Goal: Task Accomplishment & Management: Complete application form

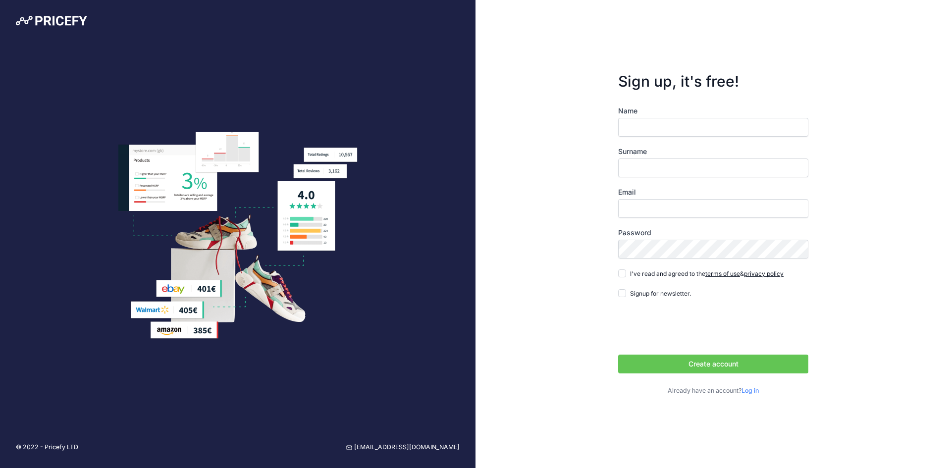
click at [642, 134] on input "Name" at bounding box center [713, 127] width 190 height 19
click at [641, 127] on input "Name" at bounding box center [713, 127] width 190 height 19
type input "Arturs"
type input "Himics"
type input "[PERSON_NAME][EMAIL_ADDRESS][DOMAIN_NAME]"
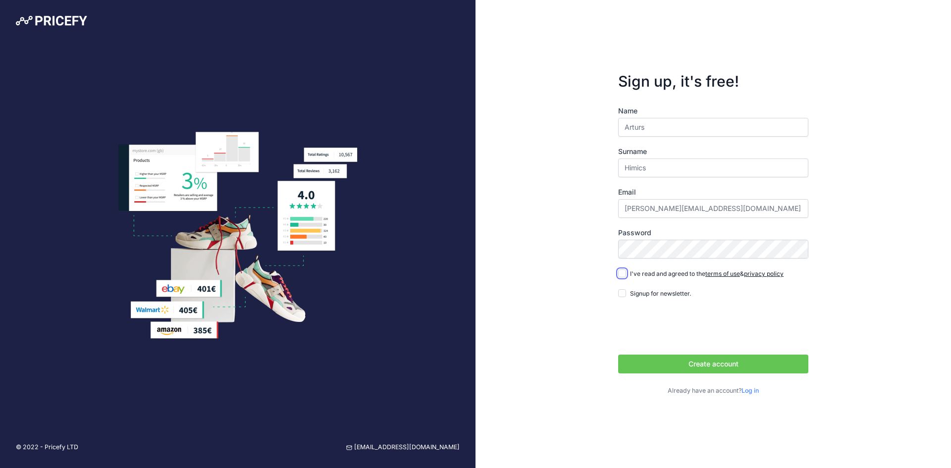
click at [622, 274] on input "I've read and agreed to the terms of use & privacy policy" at bounding box center [622, 274] width 8 height 8
checkbox input "true"
click at [650, 365] on button "Create account" at bounding box center [713, 364] width 190 height 19
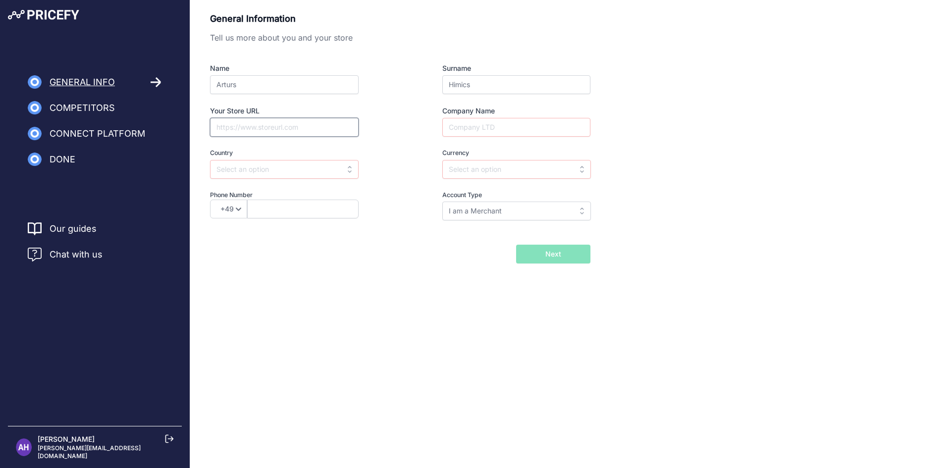
click at [269, 119] on input "Your Store URL" at bounding box center [284, 127] width 149 height 19
paste input "https://www.apotheka.lv/"
type input "https://www.apotheka.lv/"
click at [306, 174] on input "text" at bounding box center [284, 169] width 149 height 19
click at [272, 192] on div "Latvia" at bounding box center [272, 192] width 124 height 18
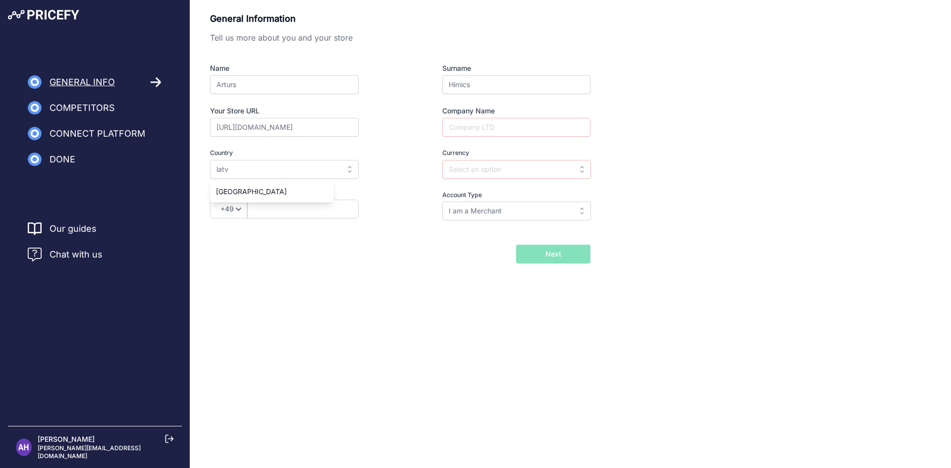
type input "Latvia"
type input "EUR"
select select "371"
click at [274, 213] on input "text" at bounding box center [302, 209] width 111 height 19
type input "29255065"
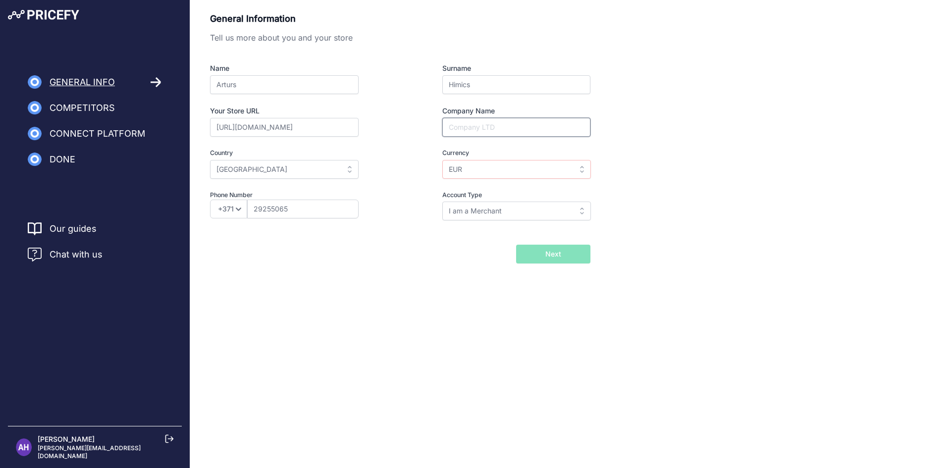
click at [476, 128] on input "Company Name" at bounding box center [516, 127] width 148 height 19
type input "Apotheka SIA"
click at [480, 216] on input "I am a Merchant" at bounding box center [516, 211] width 149 height 19
click at [478, 214] on input "text" at bounding box center [516, 211] width 149 height 19
type input "I am a Merchant"
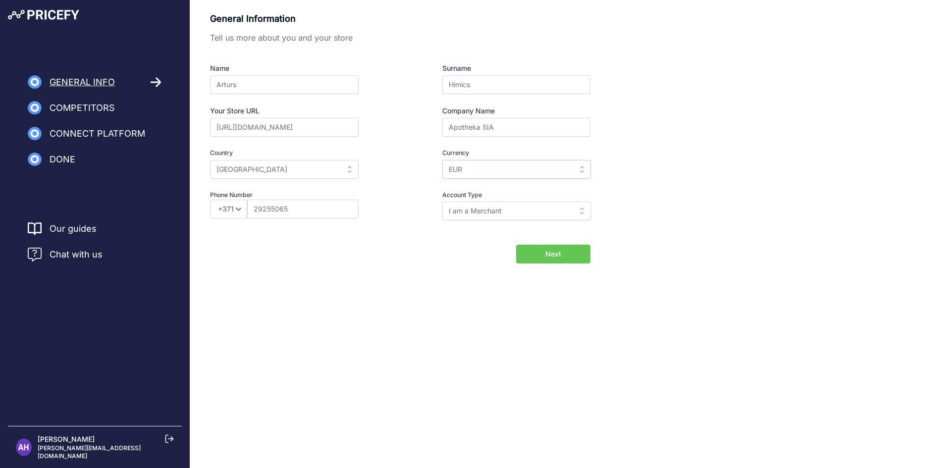
click at [541, 255] on button "Next" at bounding box center [553, 254] width 74 height 19
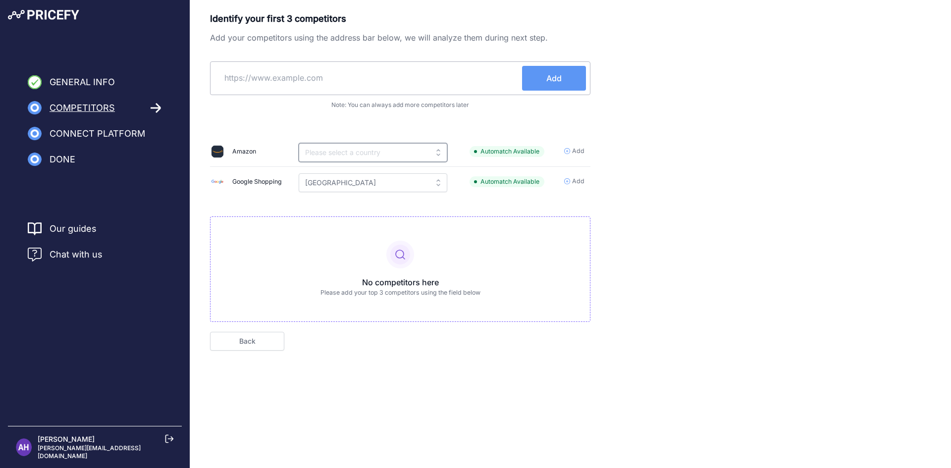
click at [342, 159] on input "text" at bounding box center [373, 152] width 149 height 19
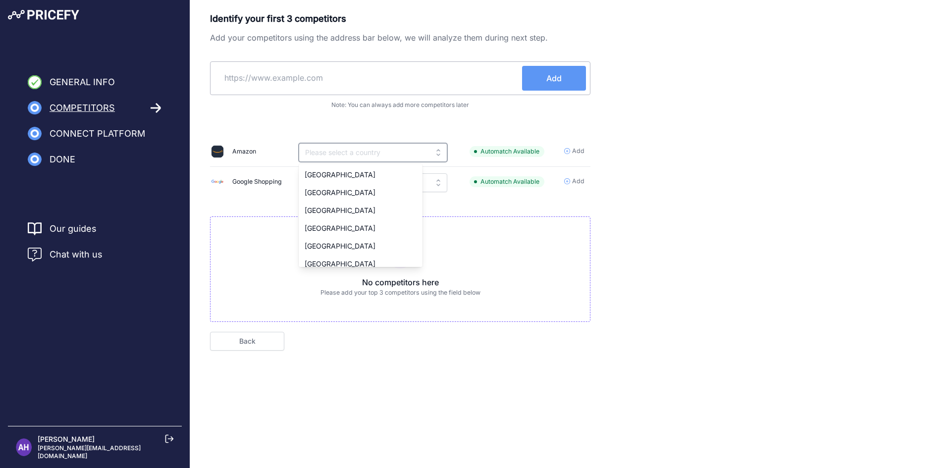
paste input "[URL][DOMAIN_NAME]"
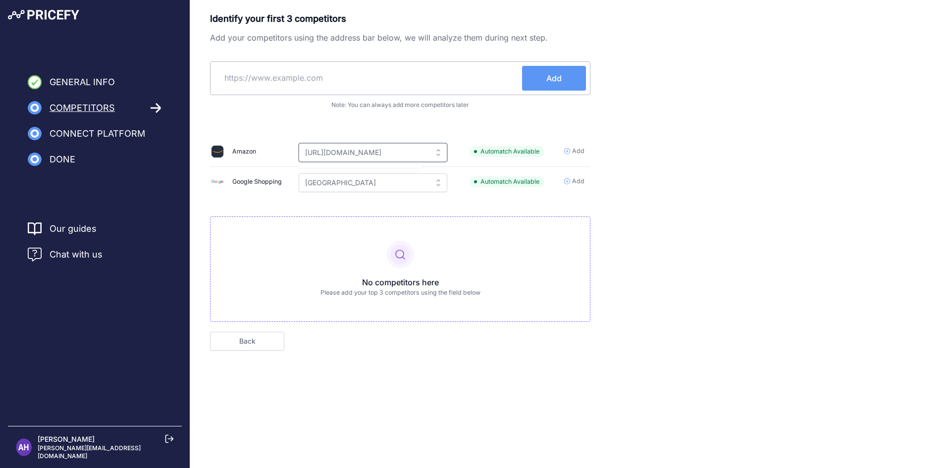
type input "[URL][DOMAIN_NAME]"
click at [342, 258] on div "No competitors here Please add your top 3 competitors using the field below" at bounding box center [400, 270] width 381 height 106
click at [338, 76] on input "text" at bounding box center [369, 78] width 308 height 24
paste input "[URL][DOMAIN_NAME]"
type input "https://e-menessaptieka.lv/"
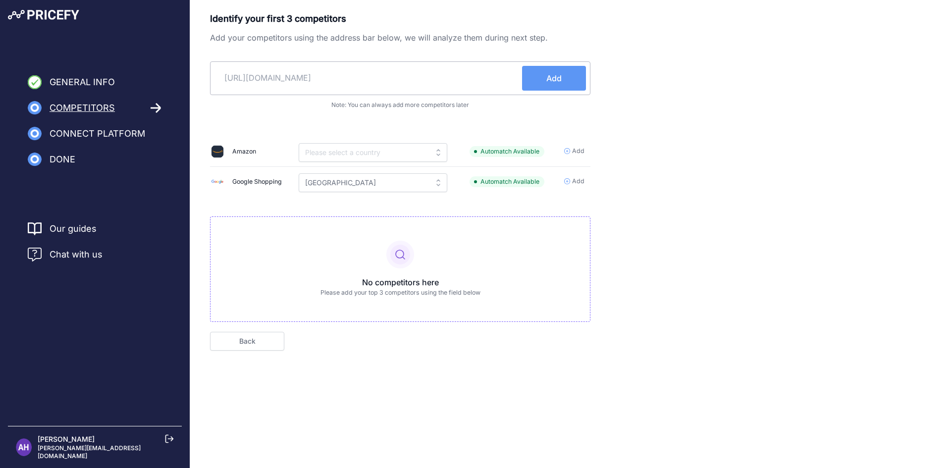
click at [555, 76] on span "Add" at bounding box center [554, 78] width 15 height 12
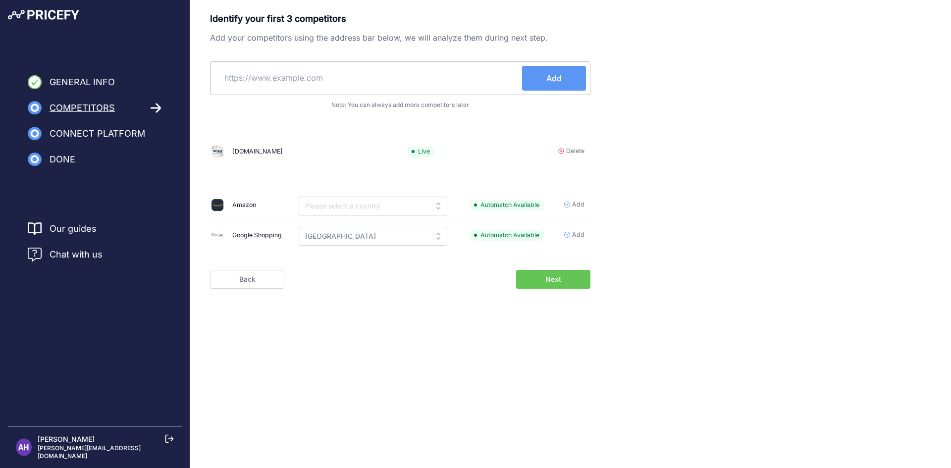
click at [371, 77] on input "text" at bounding box center [369, 78] width 308 height 24
paste input "https://www.benu.lv/"
type input "https://www.benu.lv/"
click at [552, 81] on span "Add" at bounding box center [554, 78] width 15 height 12
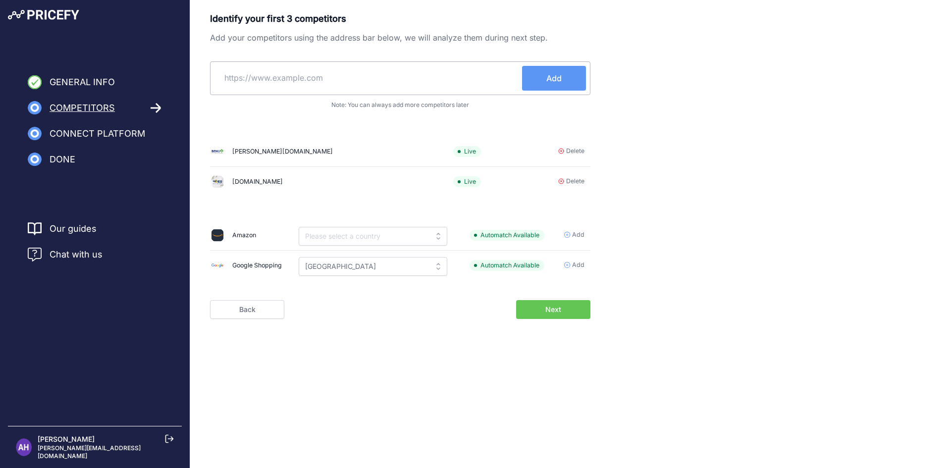
click at [415, 87] on input "text" at bounding box center [369, 78] width 308 height 24
paste input "https://internetaptieka.lv/"
type input "https://internetaptieka.lv/"
click at [552, 75] on span "Add" at bounding box center [554, 78] width 15 height 12
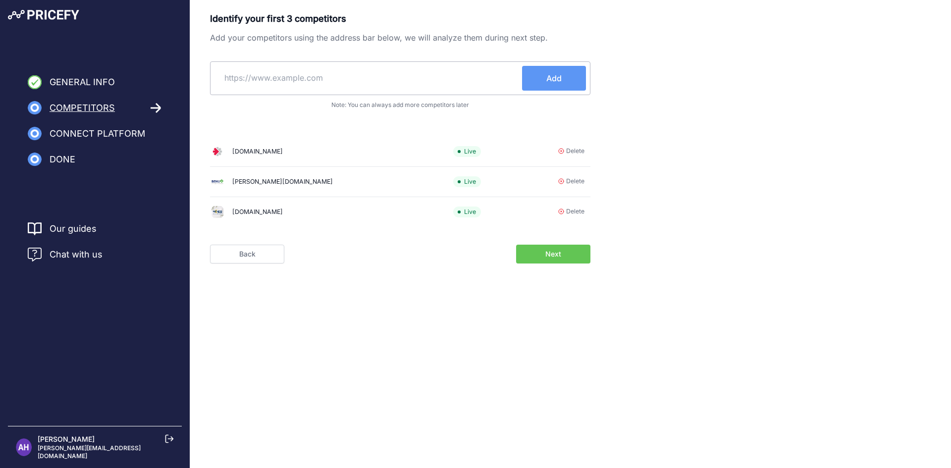
click at [336, 73] on input "text" at bounding box center [369, 78] width 308 height 24
paste input "https://www.euroaptieka.lv/"
type input "https://www.euroaptieka.lv/"
click at [562, 81] on button "Add" at bounding box center [554, 78] width 64 height 25
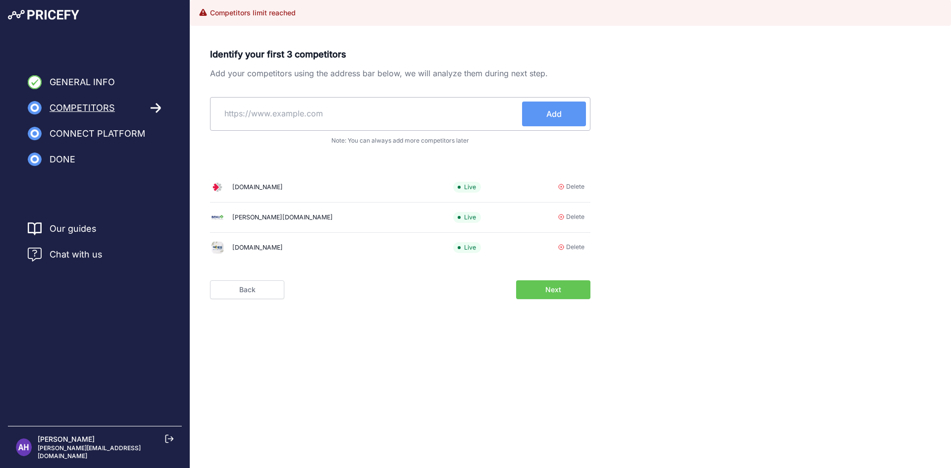
click at [552, 290] on span "Next" at bounding box center [554, 290] width 16 height 10
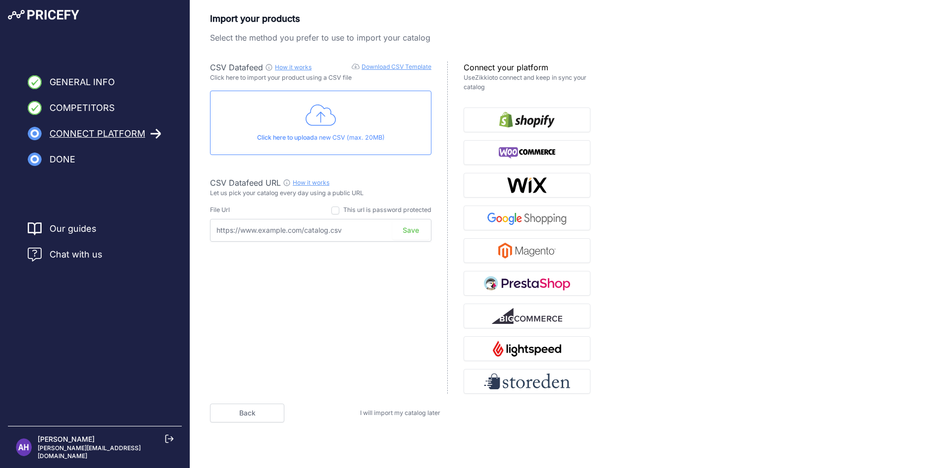
click at [421, 66] on link "Download CSV Template" at bounding box center [397, 66] width 70 height 7
click at [314, 120] on icon at bounding box center [321, 115] width 31 height 25
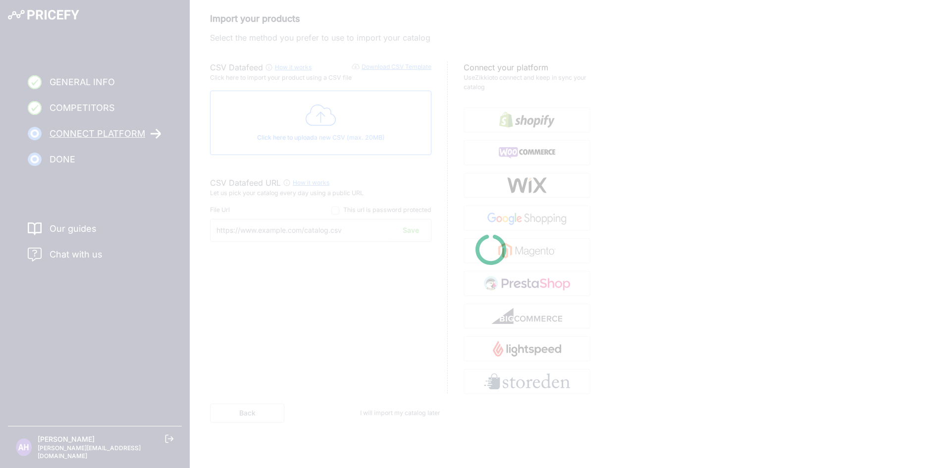
type input "https://csv.pricefy.io/merchant/manual_csv/9927/2025_08_21_08_12_MANUAL_CSV_992…"
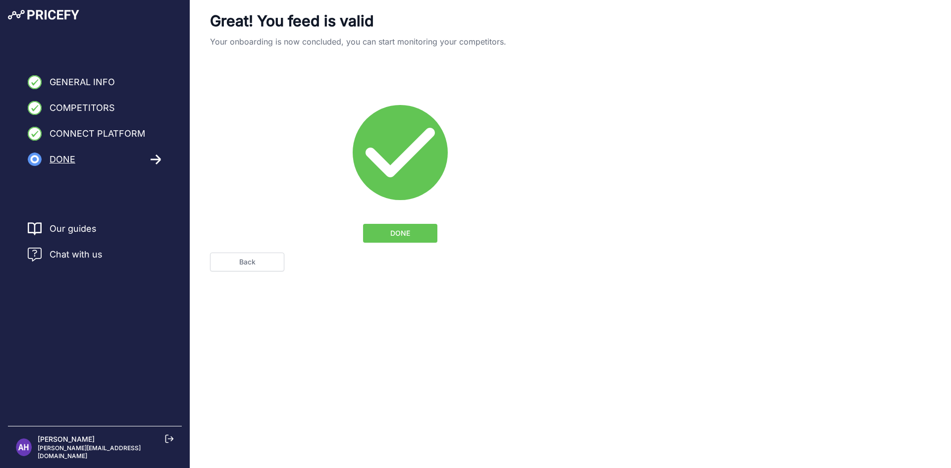
click at [416, 234] on button "DONE" at bounding box center [400, 233] width 74 height 19
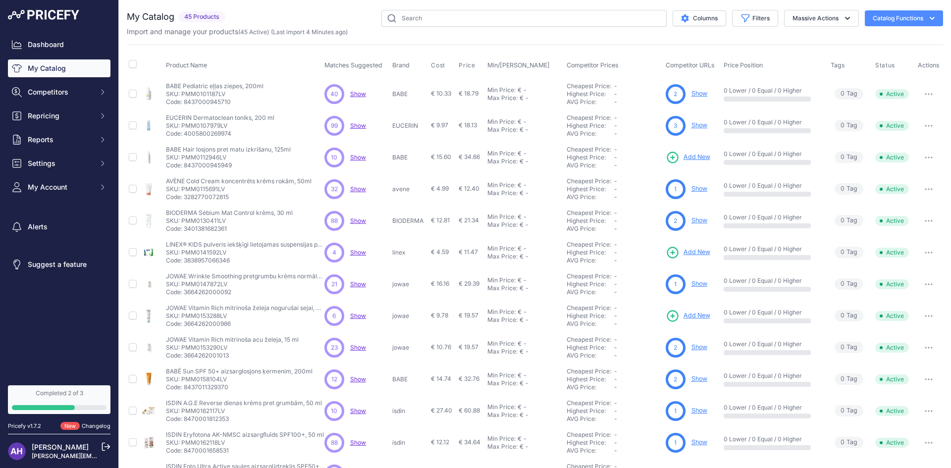
click at [355, 96] on span "Show" at bounding box center [358, 93] width 16 height 7
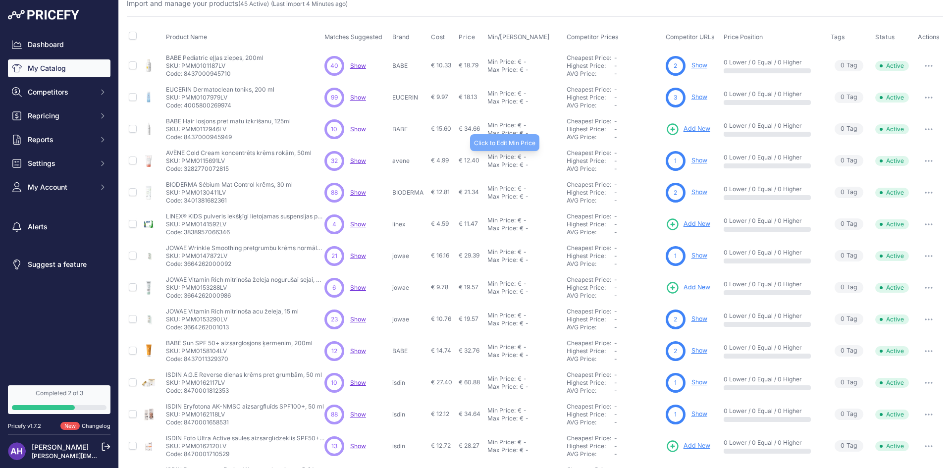
scroll to position [127, 0]
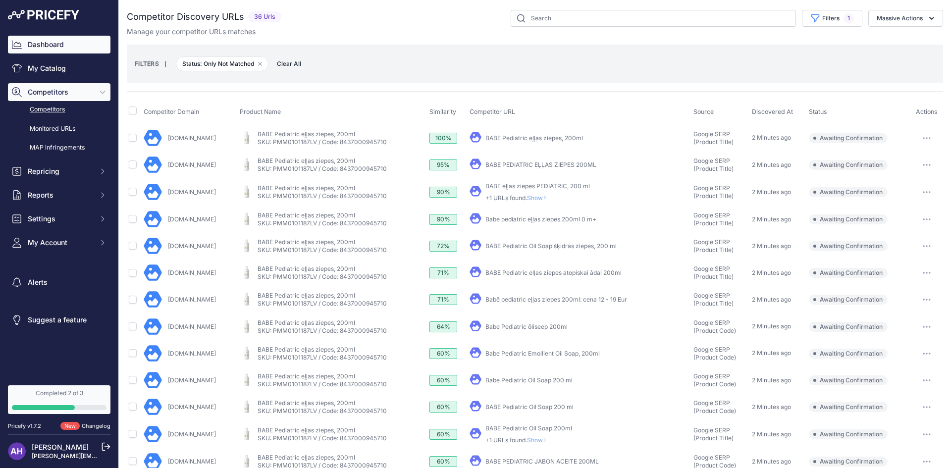
click at [42, 49] on link "Dashboard" at bounding box center [59, 45] width 103 height 18
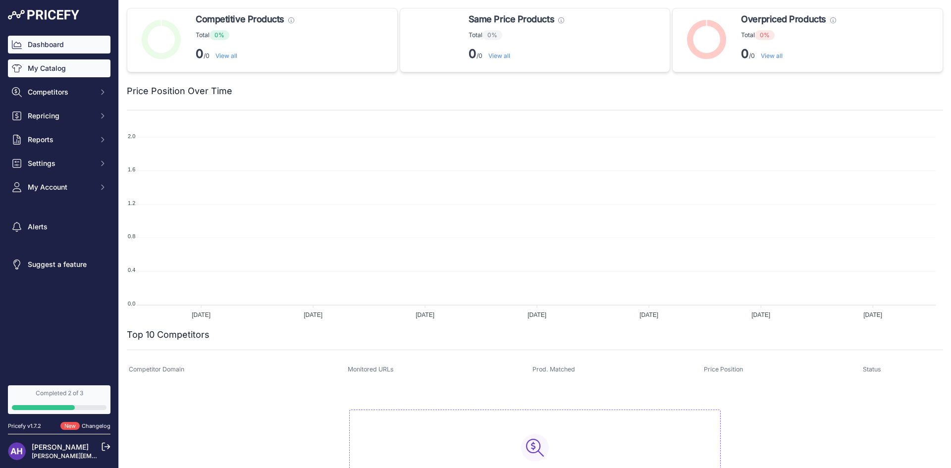
click at [84, 74] on link "My Catalog" at bounding box center [59, 68] width 103 height 18
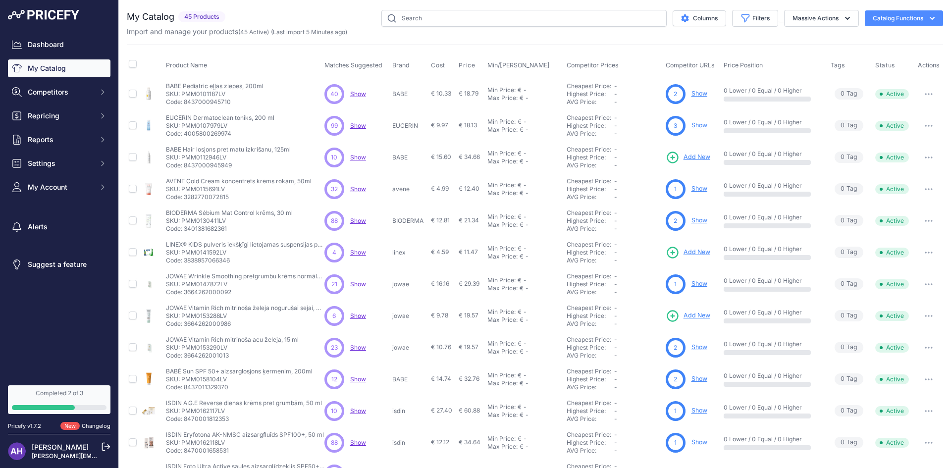
click at [696, 96] on link "Show" at bounding box center [700, 93] width 16 height 7
click at [79, 144] on span "Reports" at bounding box center [60, 140] width 65 height 10
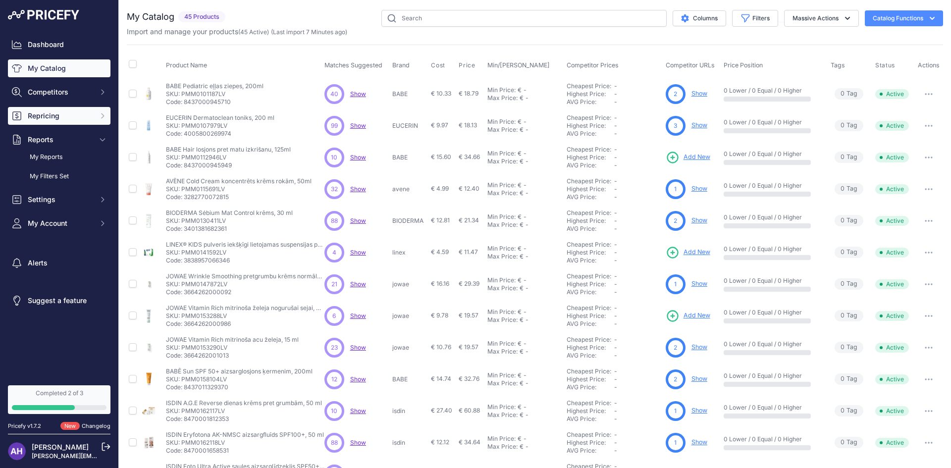
click at [82, 121] on button "Repricing" at bounding box center [59, 116] width 103 height 18
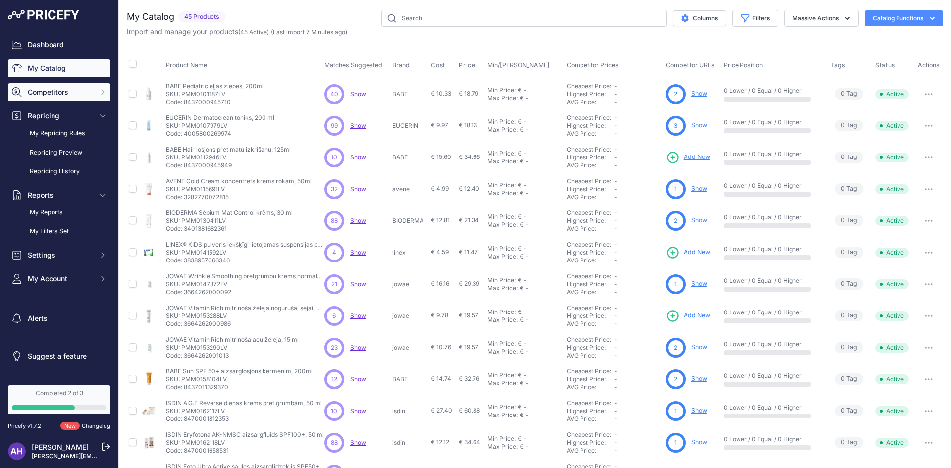
click at [96, 93] on button "Competitors" at bounding box center [59, 92] width 103 height 18
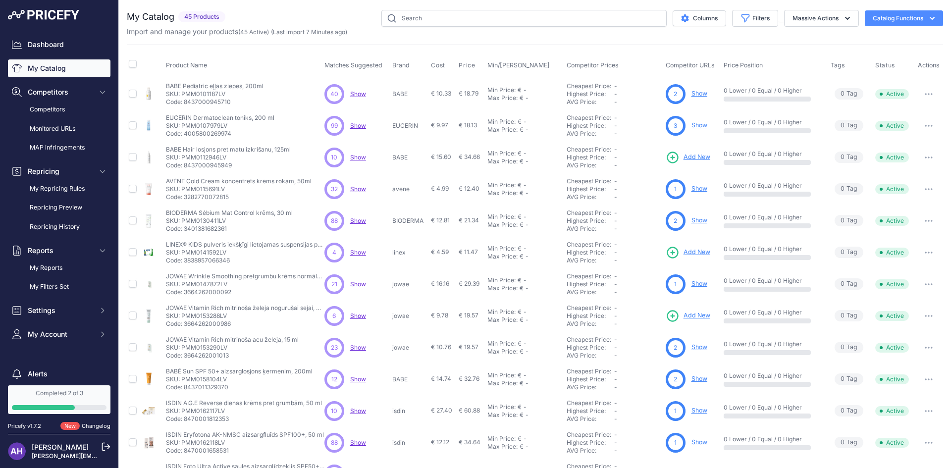
click at [80, 70] on link "My Catalog" at bounding box center [59, 68] width 103 height 18
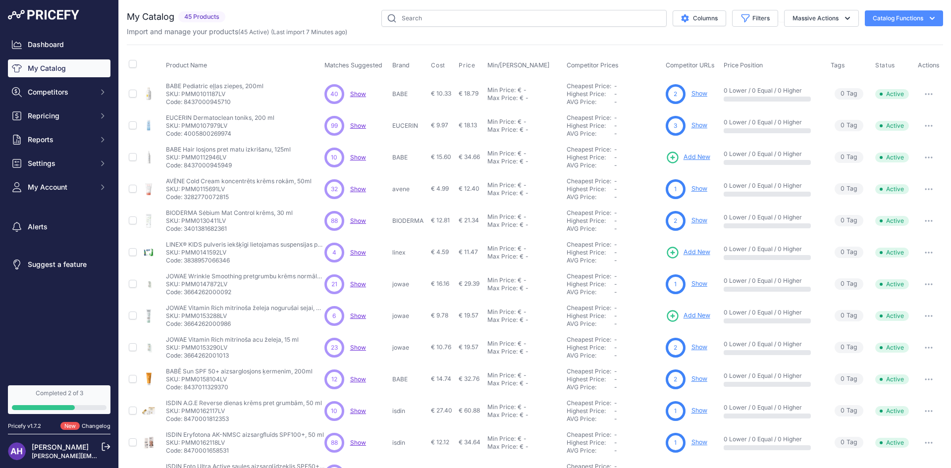
click at [72, 396] on div "Completed 2 of 3" at bounding box center [59, 393] width 95 height 8
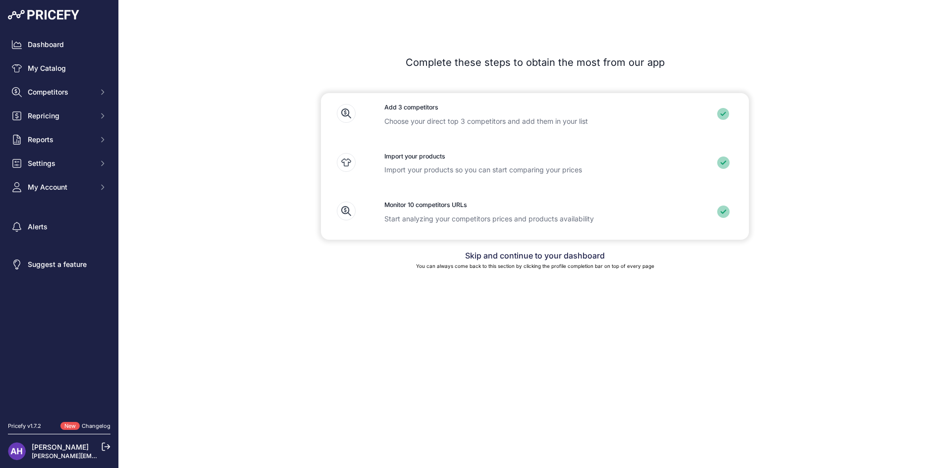
click at [456, 214] on p "Start analyzing your competitors prices and products availability" at bounding box center [535, 219] width 301 height 10
click at [426, 210] on div "Monitor 10 competitors URLs Start analyzing your competitors prices and product…" at bounding box center [535, 215] width 333 height 49
click at [530, 255] on link "Skip and continue to your dashboard" at bounding box center [535, 256] width 140 height 10
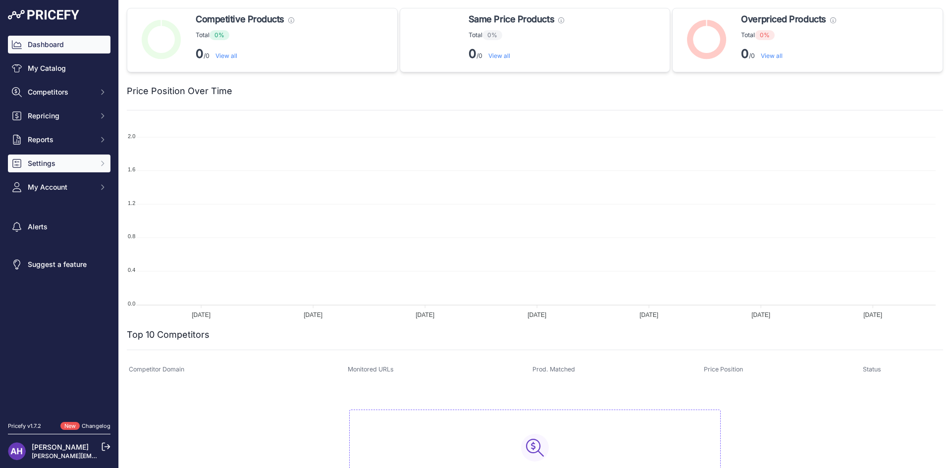
click at [73, 164] on span "Settings" at bounding box center [60, 164] width 65 height 10
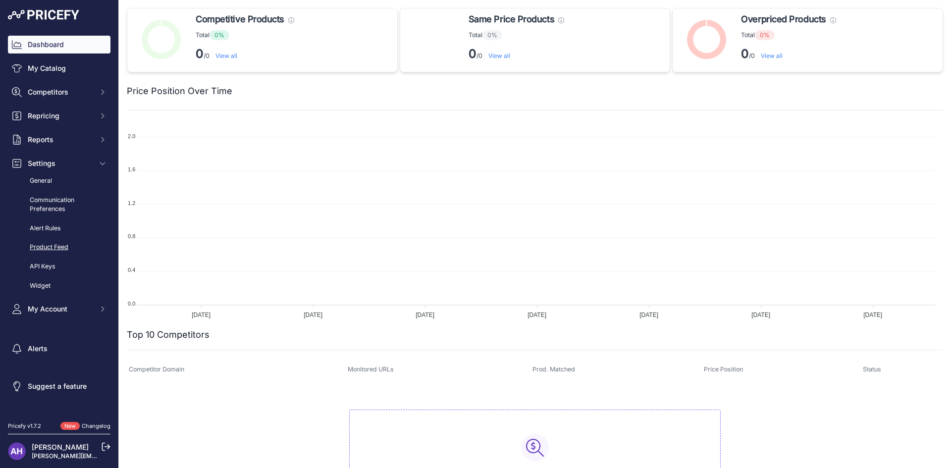
click at [65, 249] on link "Product Feed" at bounding box center [59, 247] width 103 height 17
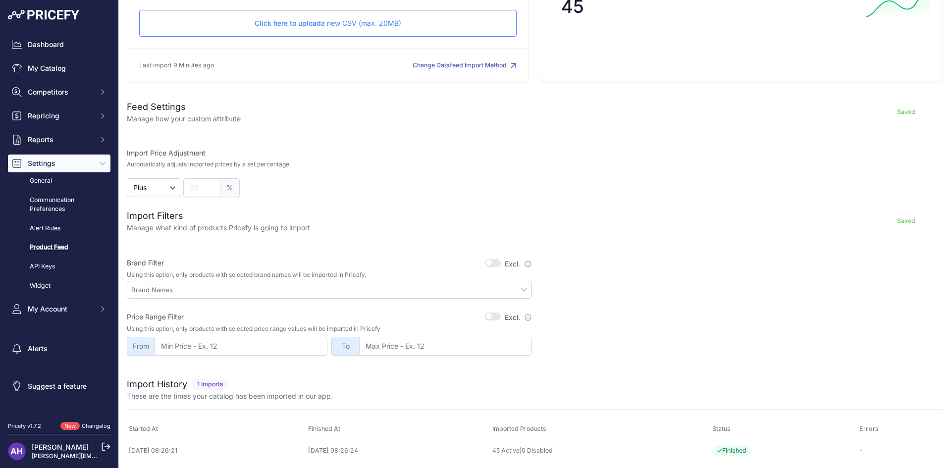
scroll to position [102, 0]
click at [41, 141] on span "Reports" at bounding box center [60, 140] width 65 height 10
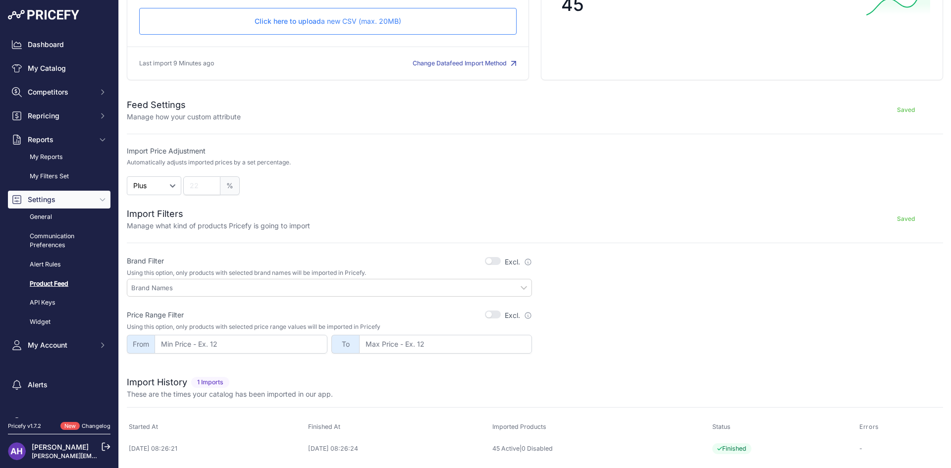
click at [51, 125] on div "Dashboard My Catalog Competitors Competitors Monitored URLs MAP infringements R…" at bounding box center [59, 195] width 103 height 319
click at [53, 118] on span "Repricing" at bounding box center [60, 116] width 65 height 10
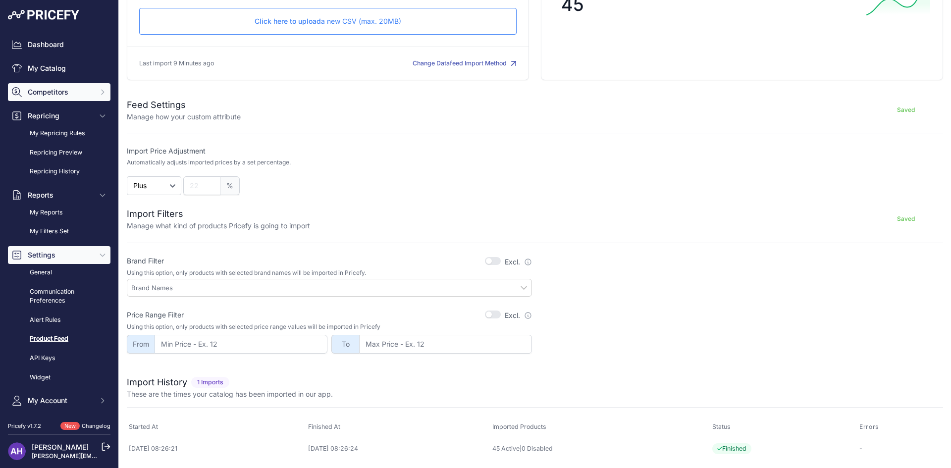
click at [66, 99] on button "Competitors" at bounding box center [59, 92] width 103 height 18
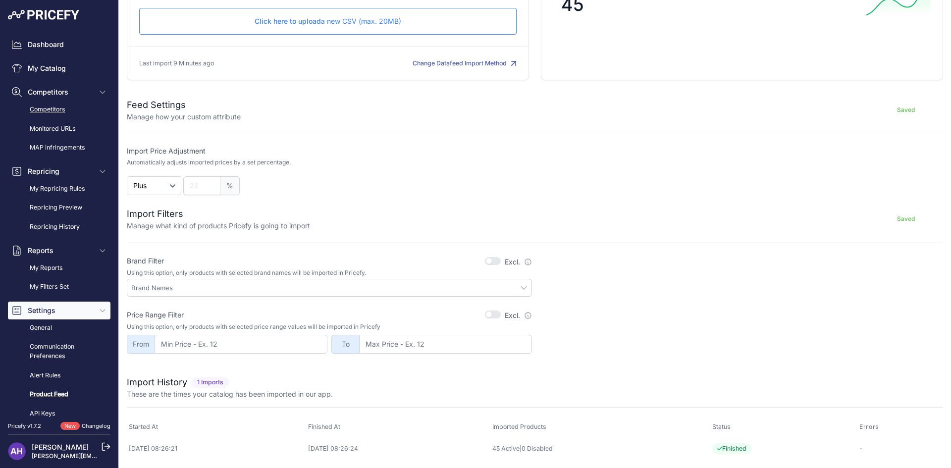
click at [62, 112] on link "Competitors" at bounding box center [59, 109] width 103 height 17
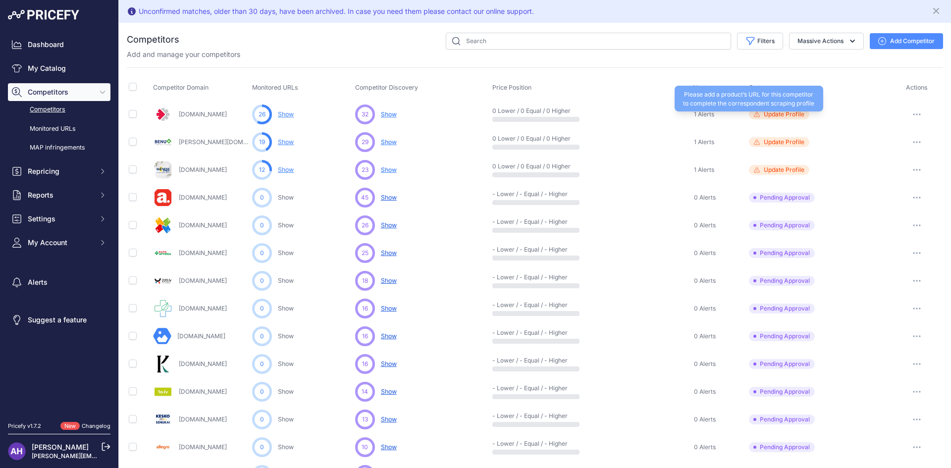
click at [786, 115] on span "Update Profile" at bounding box center [784, 114] width 41 height 8
click at [911, 111] on button "button" at bounding box center [917, 115] width 20 height 14
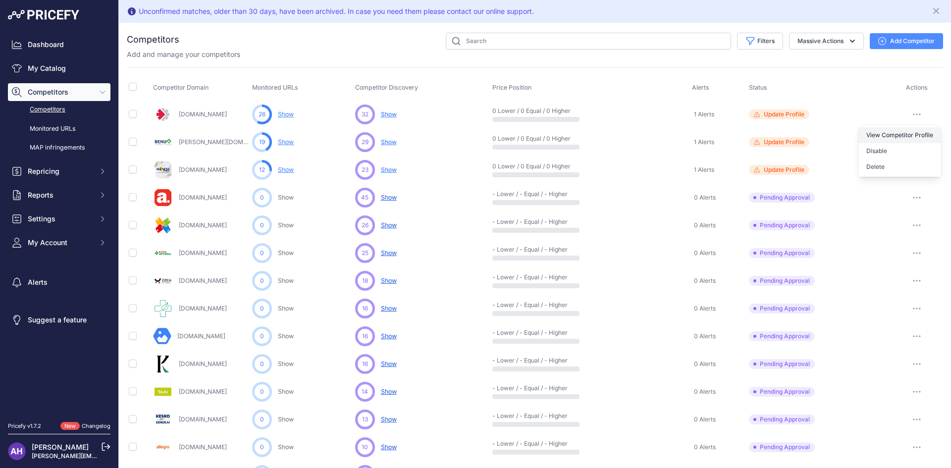
click at [909, 136] on link "View Competitor Profile" at bounding box center [900, 135] width 83 height 16
click at [286, 115] on link "Show" at bounding box center [286, 113] width 16 height 7
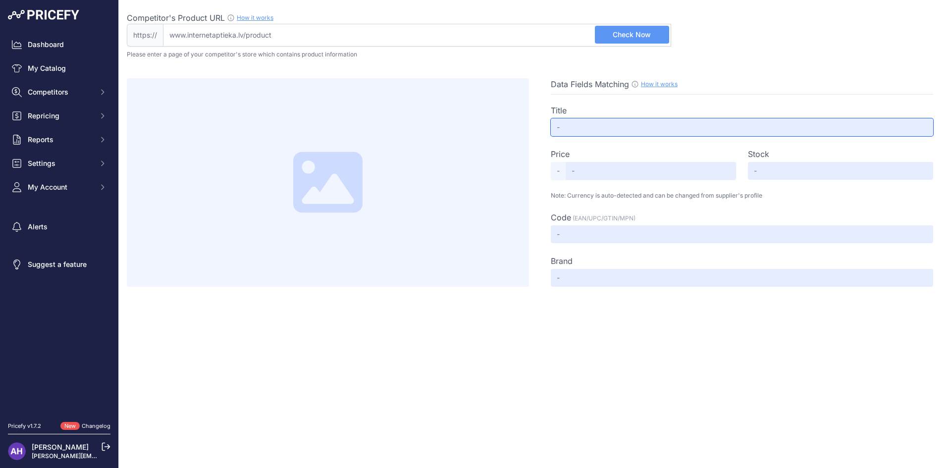
click at [616, 133] on input "text" at bounding box center [742, 127] width 383 height 18
drag, startPoint x: 616, startPoint y: 132, endPoint x: 541, endPoint y: 134, distance: 75.4
click at [541, 134] on div "Data Fields Matching How it works Use our Chrome APP to create a personalized s…" at bounding box center [535, 182] width 817 height 209
click at [601, 129] on input "text" at bounding box center [742, 127] width 383 height 18
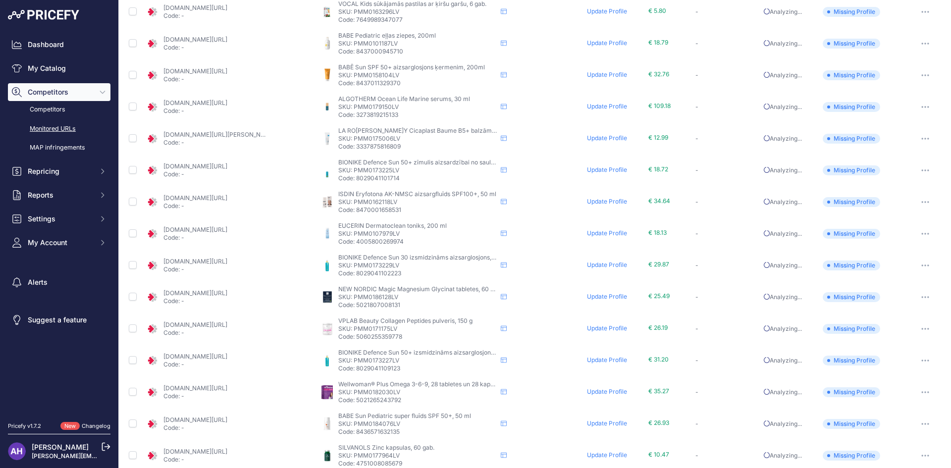
scroll to position [342, 0]
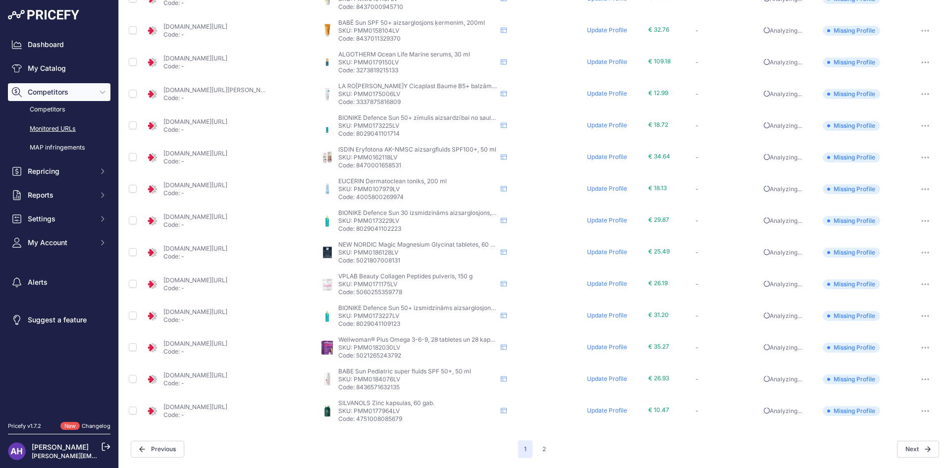
drag, startPoint x: 399, startPoint y: 420, endPoint x: 355, endPoint y: 422, distance: 44.6
click at [355, 422] on p "Code: 4751008085679" at bounding box center [417, 419] width 159 height 8
copy p "4751008085679"
click at [373, 433] on div "Monitored URLs 26 Urls" at bounding box center [535, 63] width 817 height 790
drag, startPoint x: 353, startPoint y: 410, endPoint x: 397, endPoint y: 408, distance: 44.2
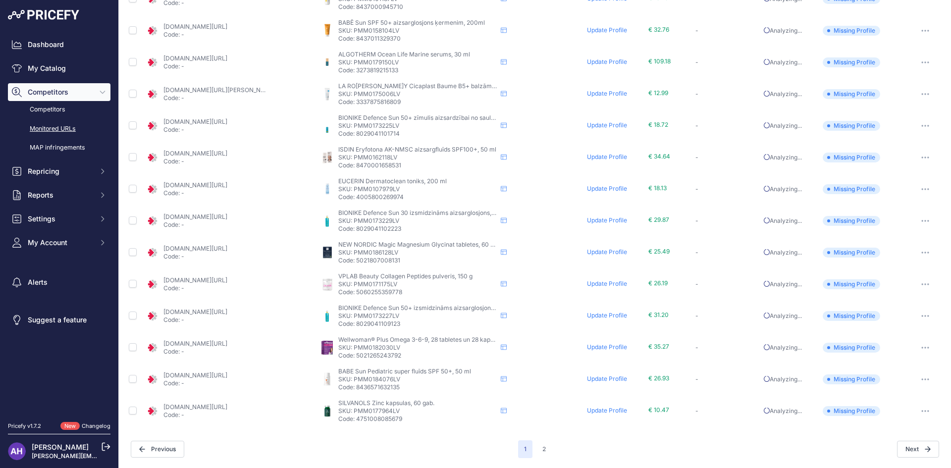
click at [397, 408] on p "SKU: PMM0177964LV" at bounding box center [417, 411] width 159 height 8
copy p "PMM0177964LV"
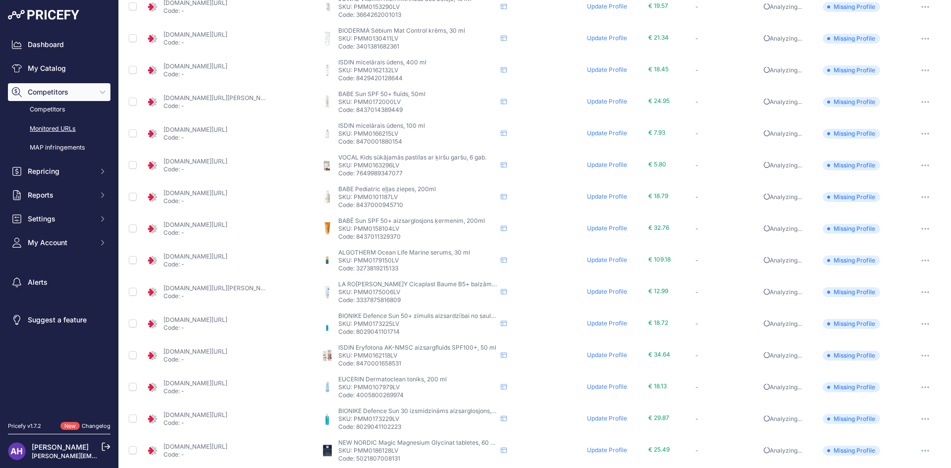
scroll to position [0, 0]
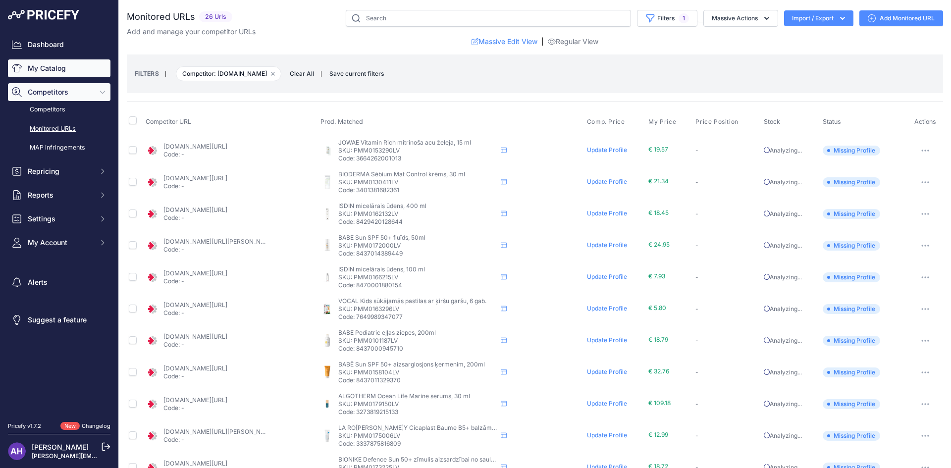
click at [63, 68] on link "My Catalog" at bounding box center [59, 68] width 103 height 18
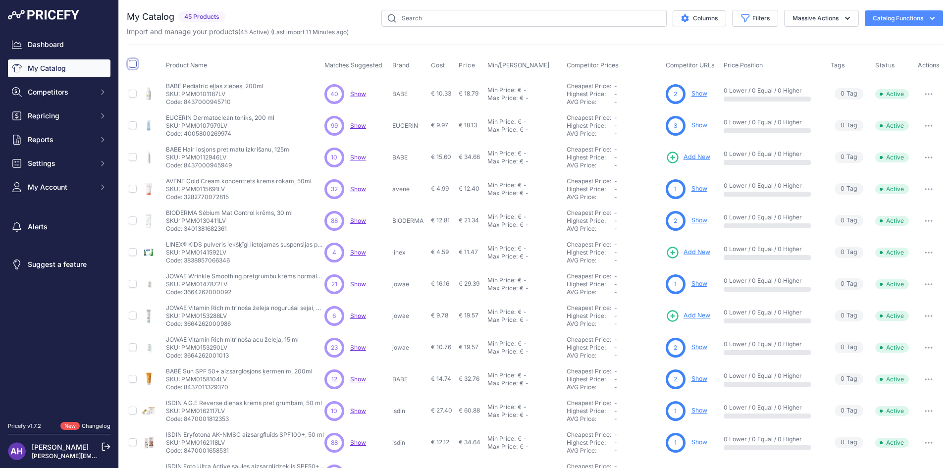
click at [134, 64] on input "checkbox" at bounding box center [133, 64] width 8 height 8
checkbox input "true"
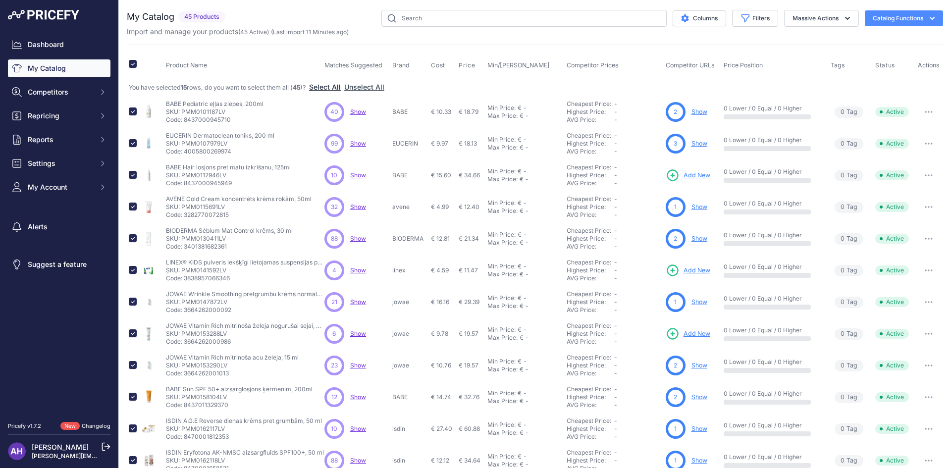
click at [334, 87] on button "Select All" at bounding box center [325, 87] width 32 height 10
click at [59, 66] on link "My Catalog" at bounding box center [59, 68] width 103 height 18
click at [884, 19] on button "Catalog Functions" at bounding box center [904, 18] width 78 height 16
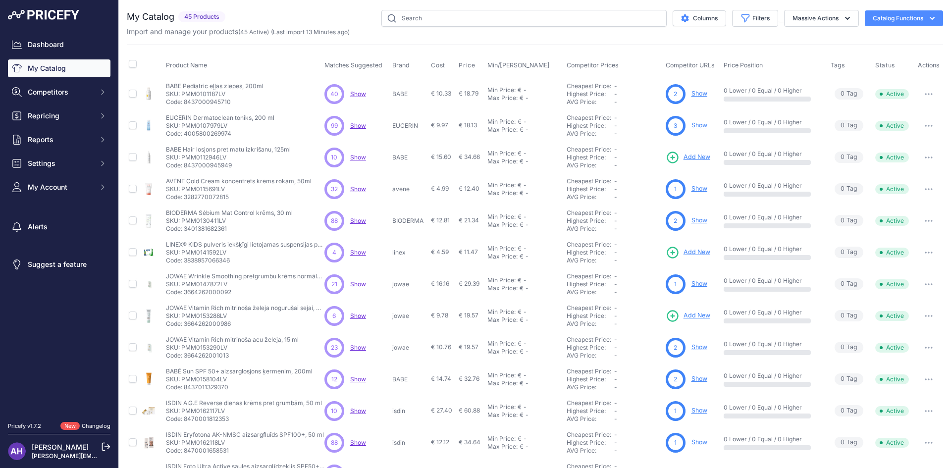
click at [898, 17] on button "Catalog Functions" at bounding box center [904, 18] width 78 height 16
click at [882, 38] on span "Import Additional Info" at bounding box center [885, 39] width 60 height 8
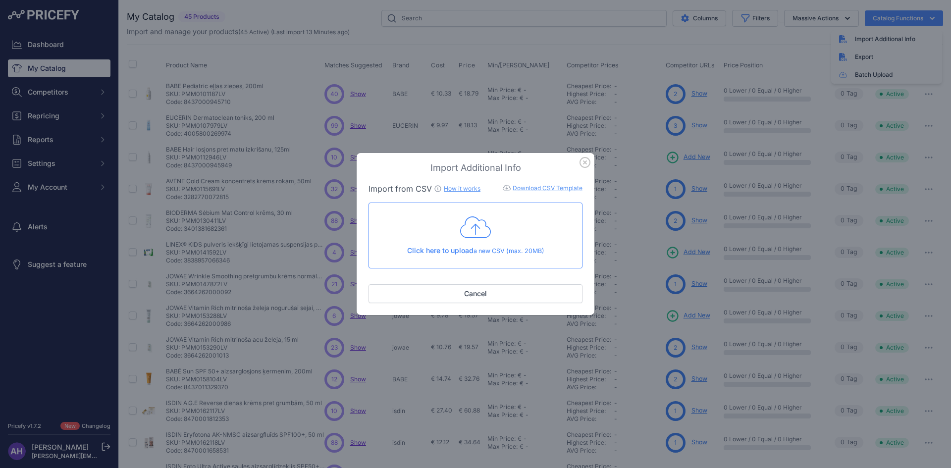
click at [461, 210] on div "Click here to upload a new CSV (max. 20MB) Check and upload in progress..." at bounding box center [476, 235] width 214 height 65
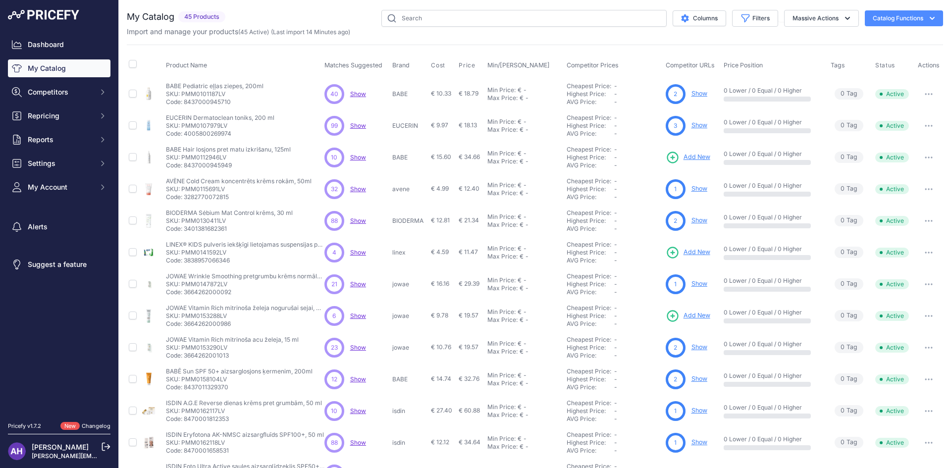
click at [924, 95] on button "button" at bounding box center [929, 94] width 20 height 14
click at [902, 130] on button "Delete" at bounding box center [909, 131] width 63 height 16
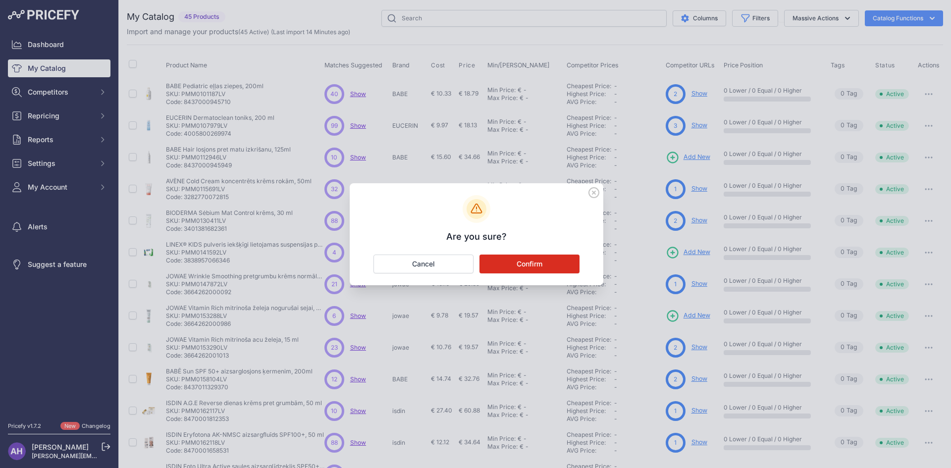
click at [542, 263] on button "Confirm" at bounding box center [530, 264] width 100 height 19
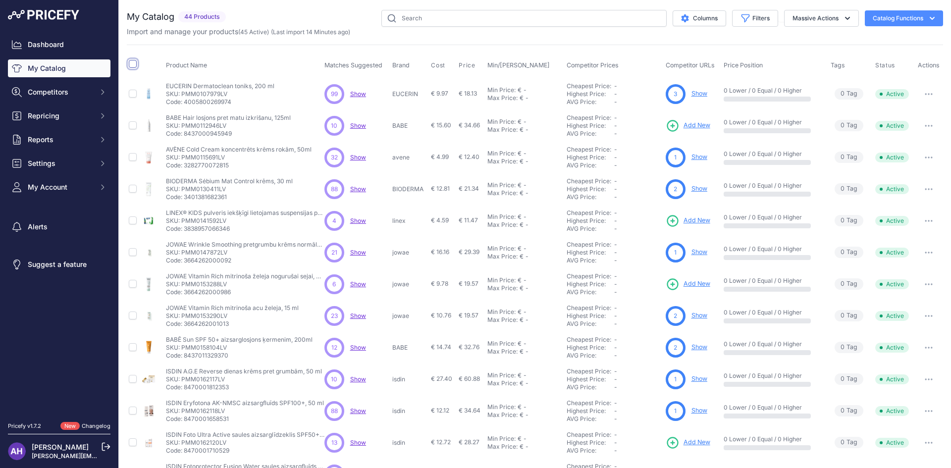
click at [135, 60] on input "checkbox" at bounding box center [133, 64] width 8 height 8
checkbox input "true"
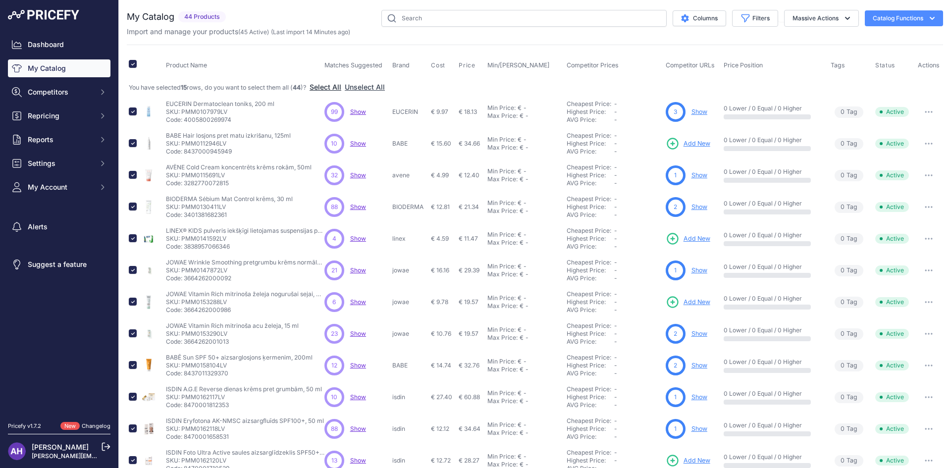
click at [329, 84] on button "Select All" at bounding box center [326, 87] width 32 height 10
click at [922, 63] on span "Actions" at bounding box center [929, 64] width 22 height 7
click at [923, 64] on span "Actions" at bounding box center [929, 64] width 22 height 7
click at [923, 106] on button "button" at bounding box center [929, 112] width 20 height 14
click at [908, 148] on button "Delete" at bounding box center [909, 149] width 63 height 16
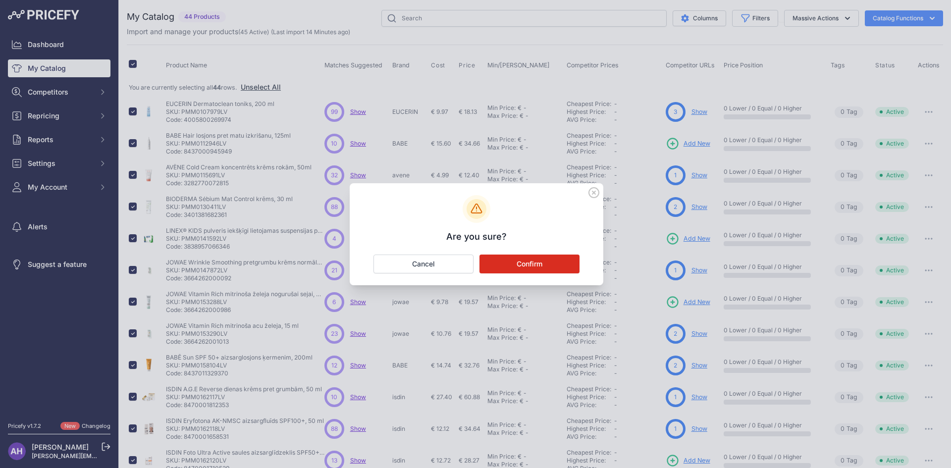
click at [519, 258] on button "Confirm" at bounding box center [530, 264] width 100 height 19
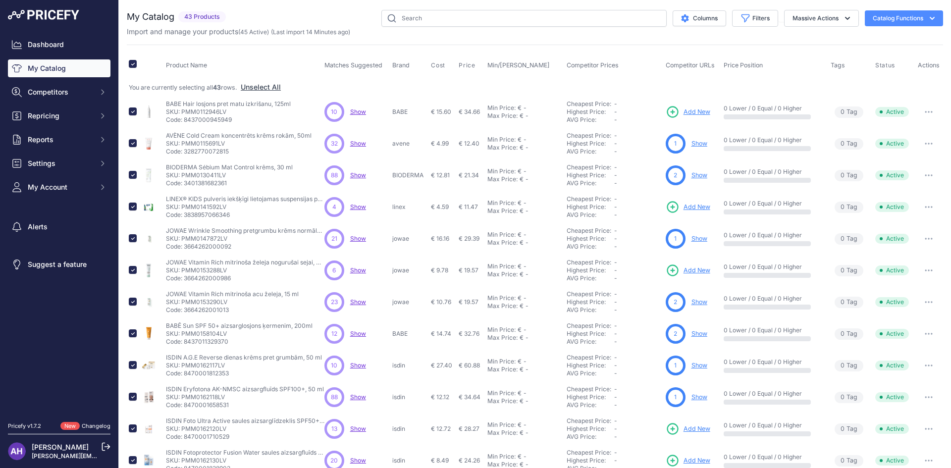
click at [923, 110] on button "button" at bounding box center [929, 112] width 20 height 14
click at [896, 154] on button "Delete" at bounding box center [909, 149] width 63 height 16
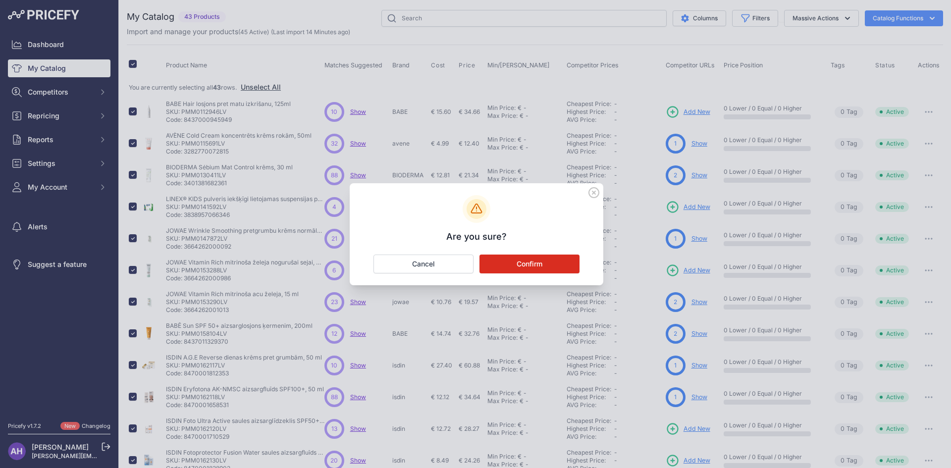
click at [506, 266] on button "Confirm" at bounding box center [530, 264] width 100 height 19
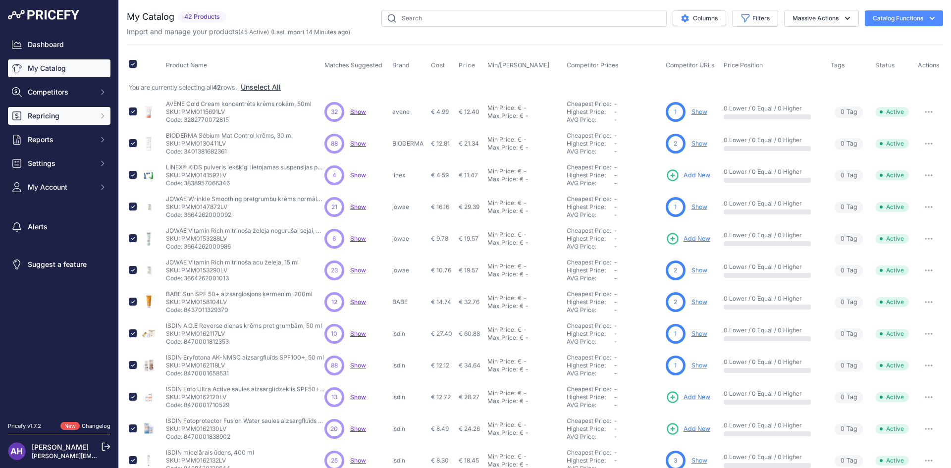
click at [61, 122] on button "Repricing" at bounding box center [59, 116] width 103 height 18
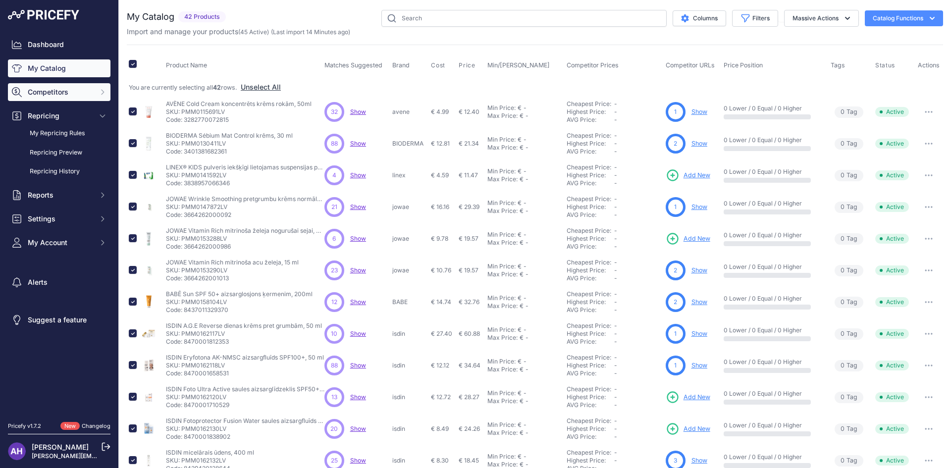
click at [58, 89] on span "Competitors" at bounding box center [60, 92] width 65 height 10
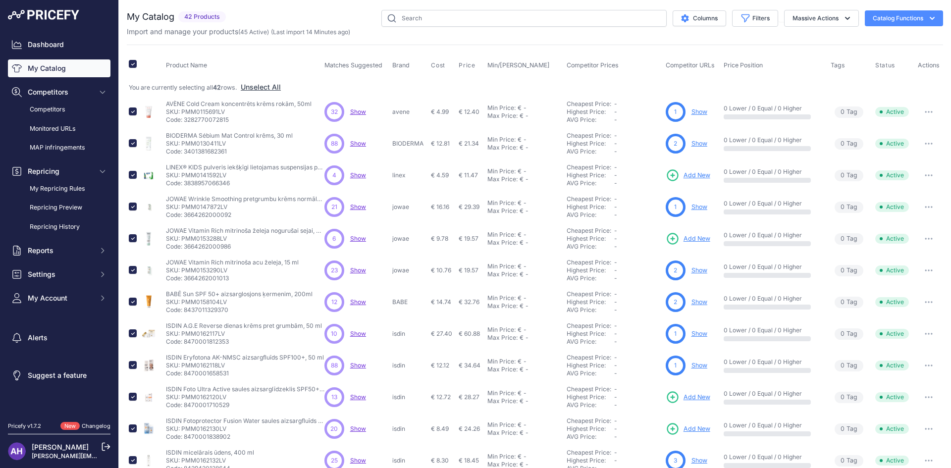
click at [55, 70] on link "My Catalog" at bounding box center [59, 68] width 103 height 18
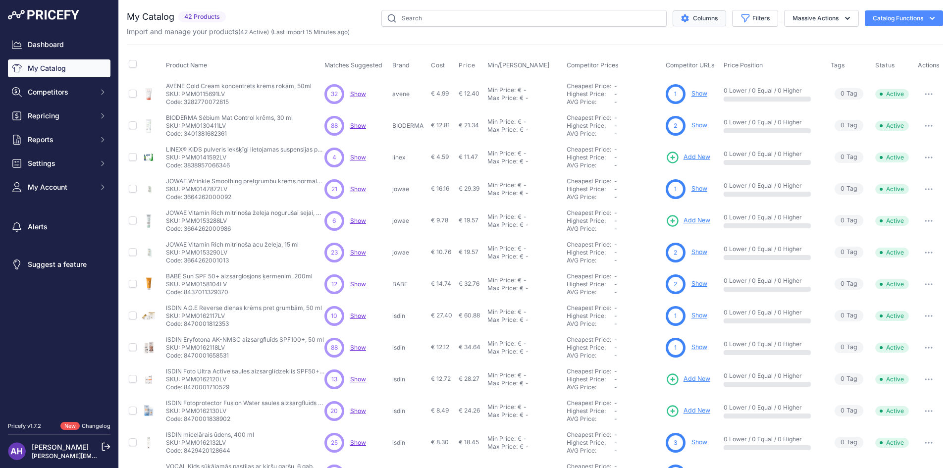
click at [700, 21] on button "Columns" at bounding box center [700, 18] width 54 height 16
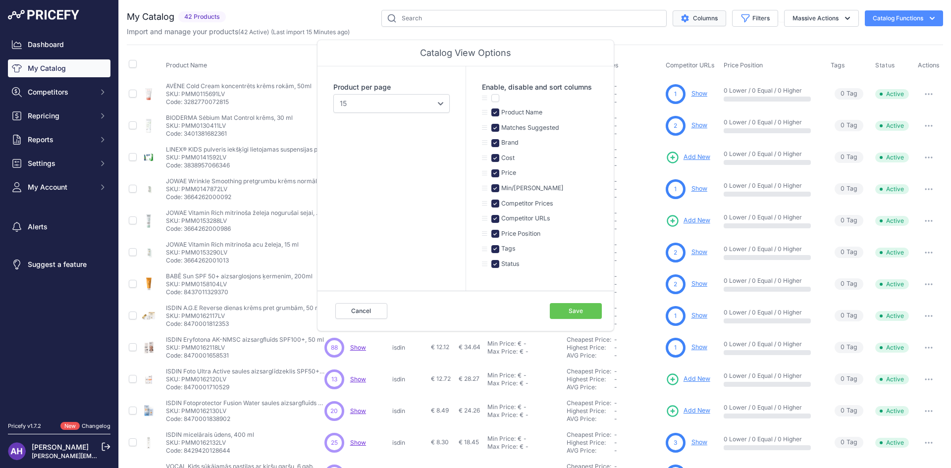
click at [698, 23] on button "Columns" at bounding box center [700, 18] width 54 height 16
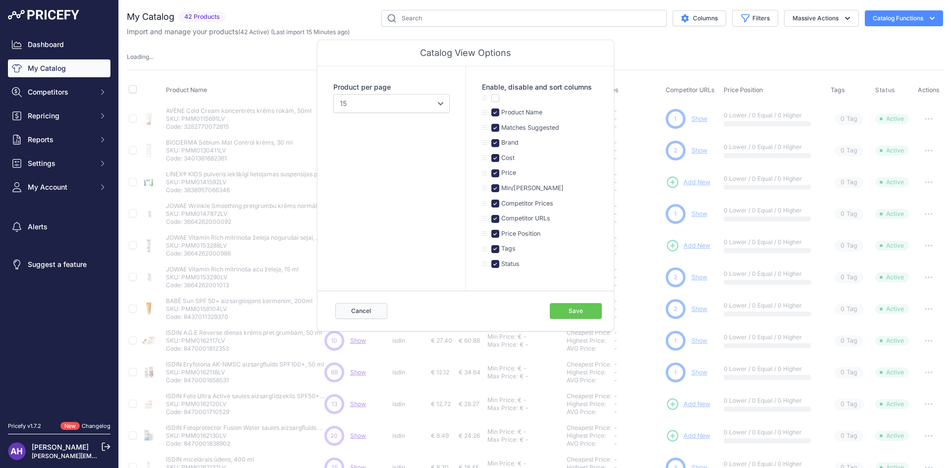
click at [364, 314] on button "Cancel" at bounding box center [361, 311] width 52 height 16
click at [361, 314] on button "Cancel" at bounding box center [361, 311] width 52 height 16
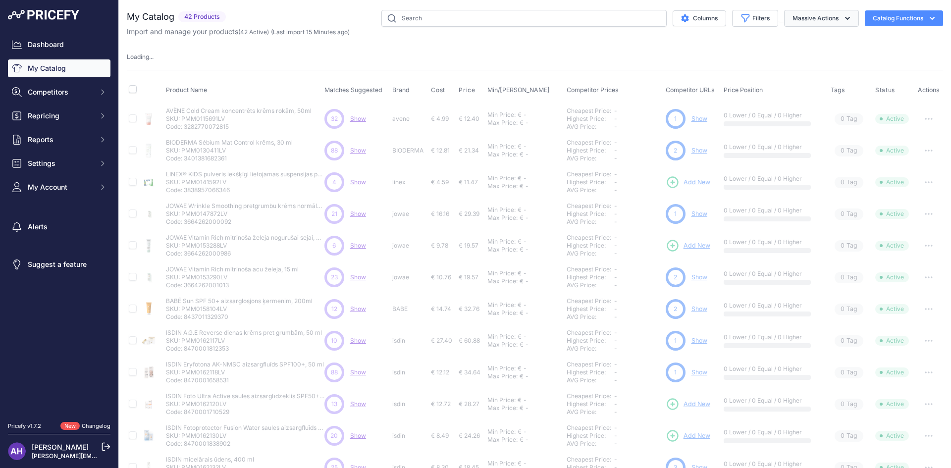
click at [801, 20] on button "Massive Actions" at bounding box center [821, 18] width 75 height 17
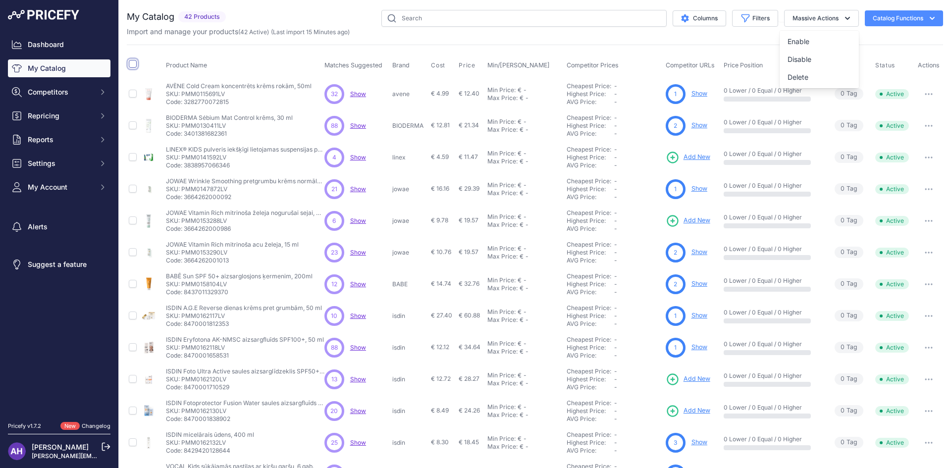
click at [131, 62] on input "checkbox" at bounding box center [133, 64] width 8 height 8
checkbox input "true"
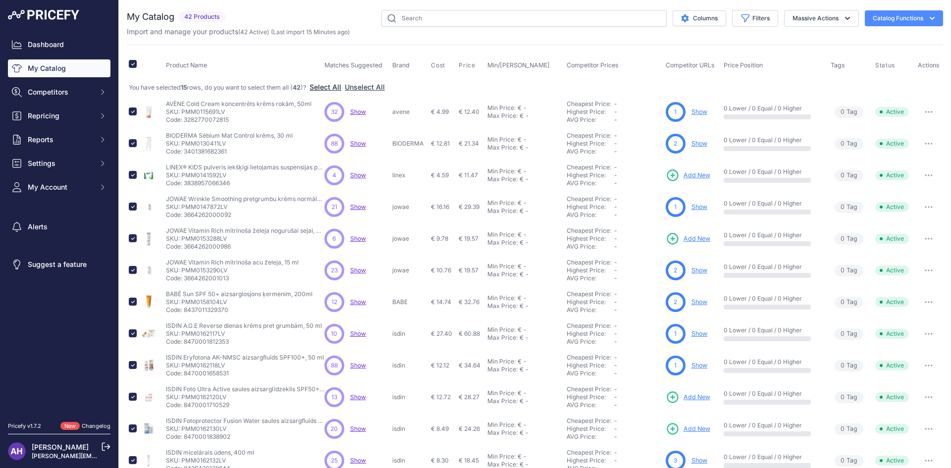
click at [331, 86] on button "Select All" at bounding box center [326, 87] width 32 height 10
click at [819, 19] on button "Massive Actions" at bounding box center [821, 18] width 75 height 17
click at [809, 77] on button "Delete" at bounding box center [819, 77] width 79 height 18
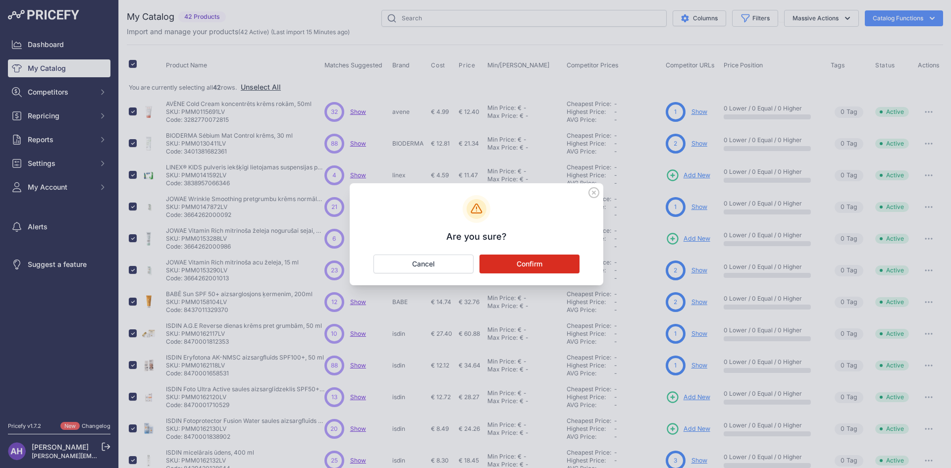
click at [546, 266] on button "Confirm" at bounding box center [530, 264] width 100 height 19
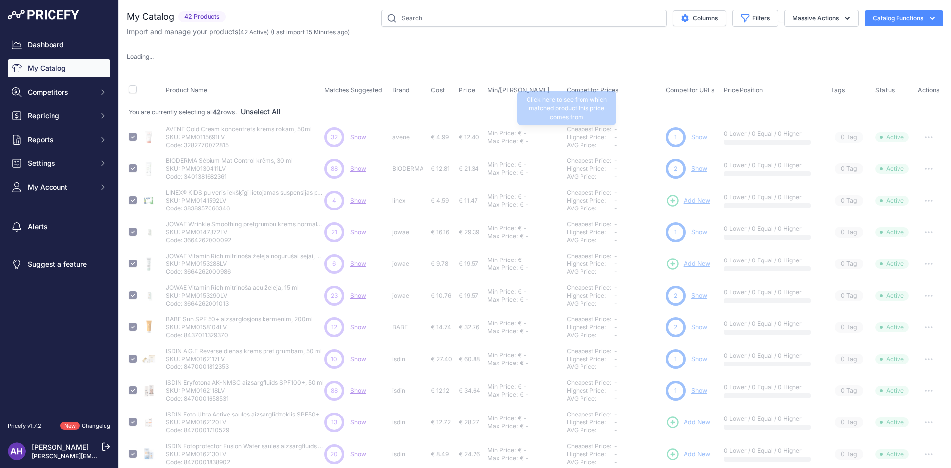
checkbox input "false"
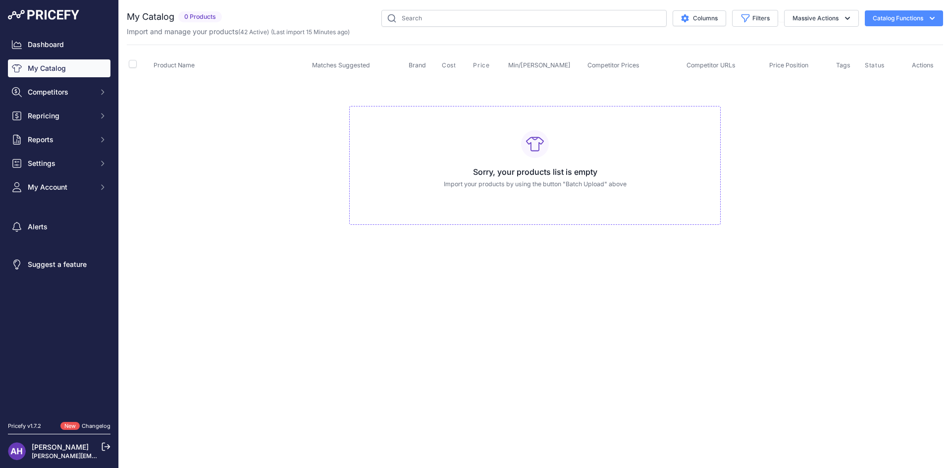
click at [528, 172] on h3 "Sorry, your products list is empty" at bounding box center [535, 172] width 355 height 12
click at [535, 145] on icon at bounding box center [535, 144] width 18 height 18
click at [882, 19] on button "Catalog Functions" at bounding box center [904, 18] width 78 height 16
click at [883, 74] on link "Batch Upload" at bounding box center [886, 75] width 111 height 18
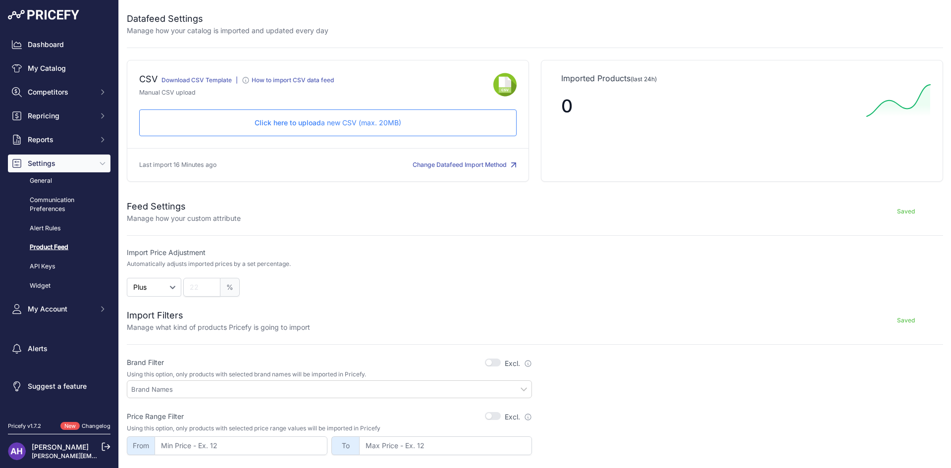
click at [382, 126] on p "Click here to upload a new CSV (max. 20MB)" at bounding box center [328, 123] width 361 height 10
click at [61, 70] on link "My Catalog" at bounding box center [59, 68] width 103 height 18
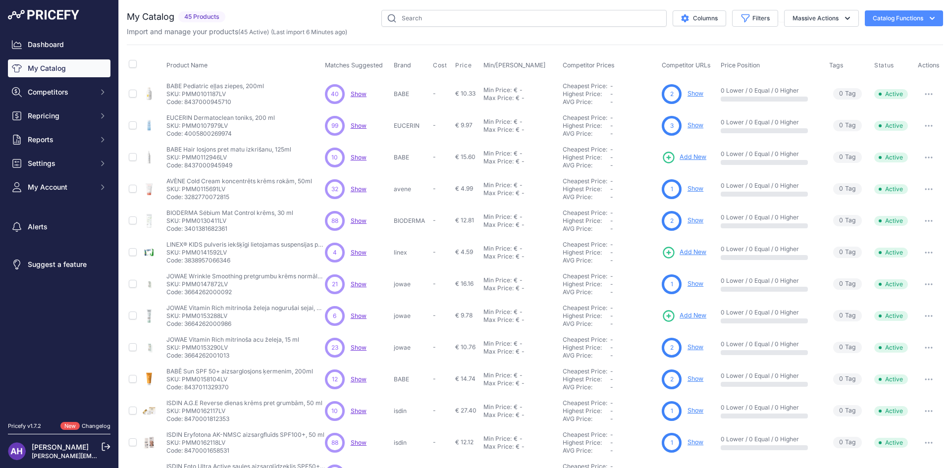
drag, startPoint x: 229, startPoint y: 102, endPoint x: 199, endPoint y: 93, distance: 31.4
click at [199, 94] on div "BABE Pediatric eļļas ziepes, 200ml BABE Pediatric eļļas ziepes, 200ml SKU: PMM0…" at bounding box center [215, 94] width 98 height 24
click at [186, 93] on p "SKU: PMM0101187LV" at bounding box center [215, 94] width 98 height 8
drag, startPoint x: 182, startPoint y: 93, endPoint x: 224, endPoint y: 93, distance: 42.1
click at [224, 93] on p "SKU: PMM0101187LV" at bounding box center [215, 94] width 98 height 8
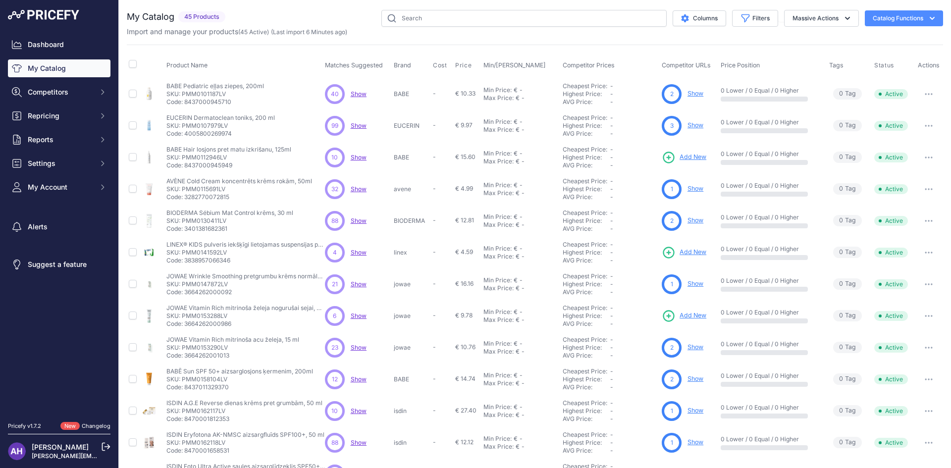
copy p "PMM0101187LV"
click at [69, 143] on span "Reports" at bounding box center [60, 140] width 65 height 10
click at [65, 161] on link "My Reports" at bounding box center [59, 157] width 103 height 17
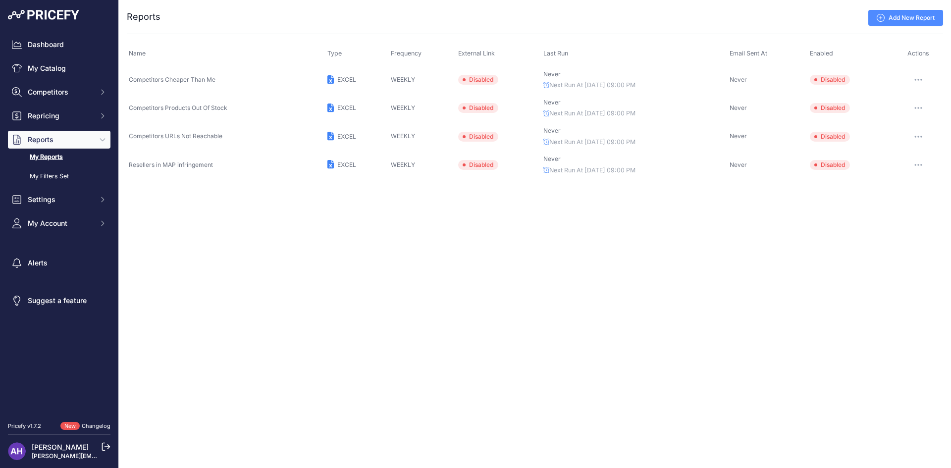
click at [409, 78] on span "WEEKLY" at bounding box center [403, 79] width 24 height 7
click at [565, 85] on p "Next Run At [DATE] 09:00 PM" at bounding box center [635, 85] width 182 height 9
click at [650, 89] on p "Next Run At [DATE] 09:00 PM" at bounding box center [635, 85] width 182 height 9
click at [922, 79] on icon "button" at bounding box center [919, 80] width 8 height 2
click at [920, 117] on button "Send report now" at bounding box center [909, 117] width 63 height 16
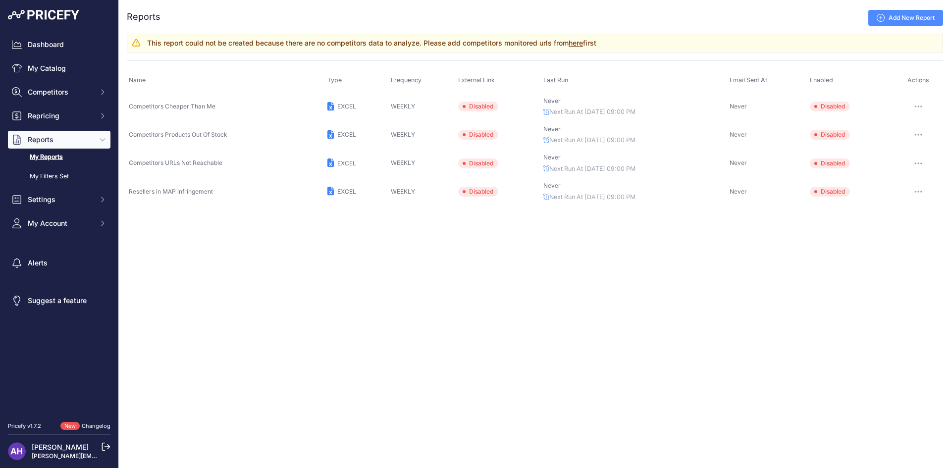
click at [579, 44] on link "here" at bounding box center [576, 43] width 14 height 8
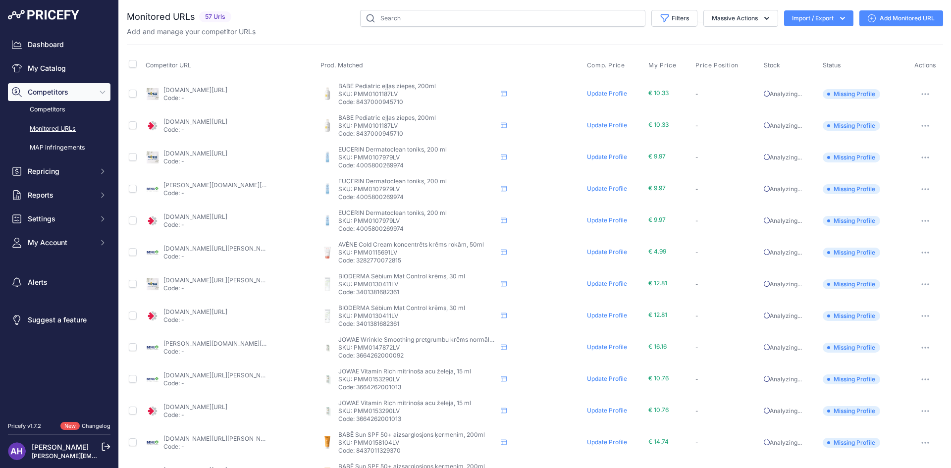
click at [926, 91] on button "button" at bounding box center [926, 94] width 20 height 14
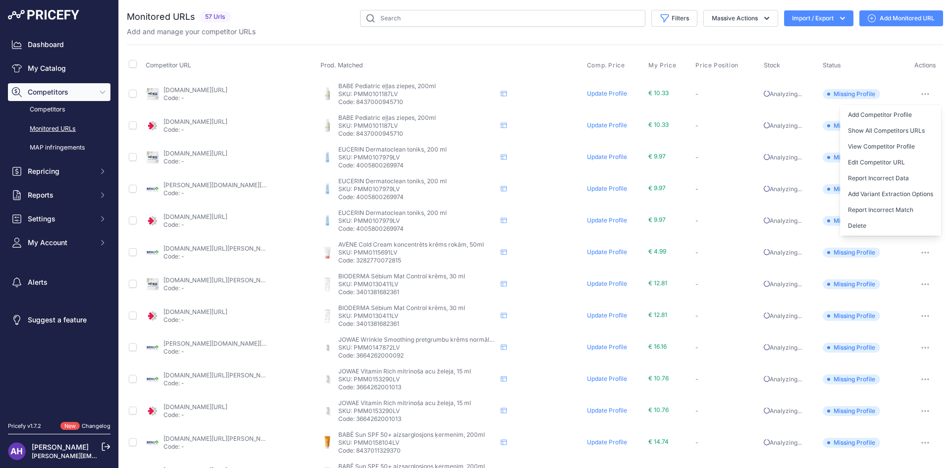
click at [925, 92] on button "button" at bounding box center [926, 94] width 20 height 14
